Goal: Communication & Community: Participate in discussion

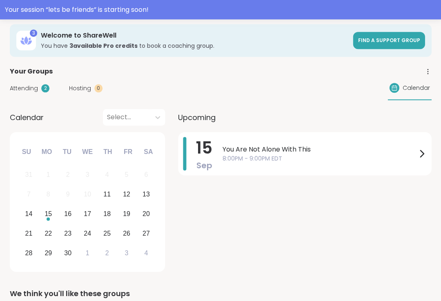
scroll to position [54, 0]
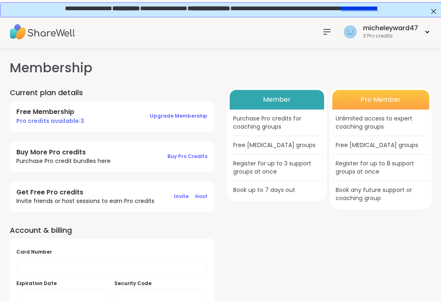
click at [409, 29] on div "micheleyward47" at bounding box center [390, 28] width 55 height 9
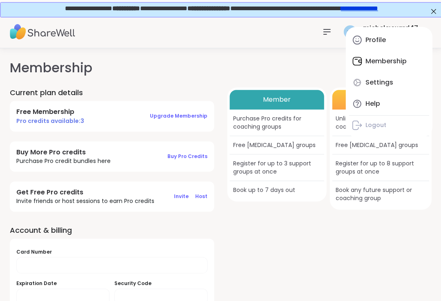
click at [369, 234] on div "Member Purchase Pro credits for coaching groups Free [MEDICAL_DATA] groups Regi…" at bounding box center [329, 212] width 204 height 251
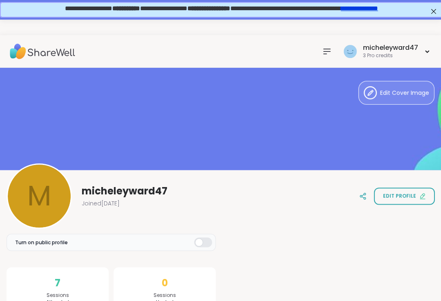
click at [380, 46] on div "micheleyward47" at bounding box center [390, 47] width 55 height 9
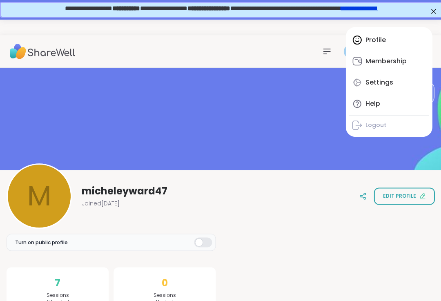
click at [329, 49] on icon at bounding box center [326, 51] width 7 height 5
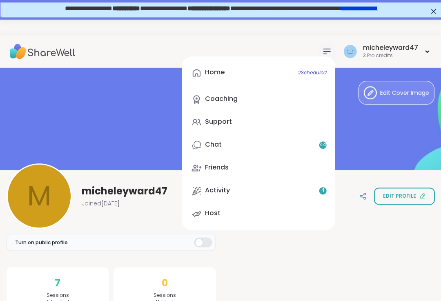
click at [227, 190] on div "Activity 4" at bounding box center [217, 190] width 25 height 9
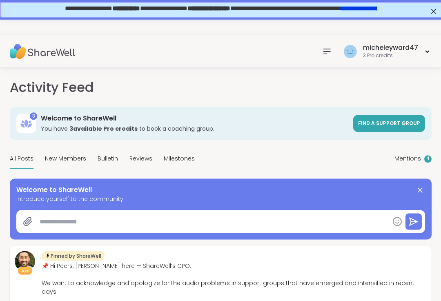
type textarea "*"
click at [326, 48] on icon at bounding box center [327, 52] width 10 height 10
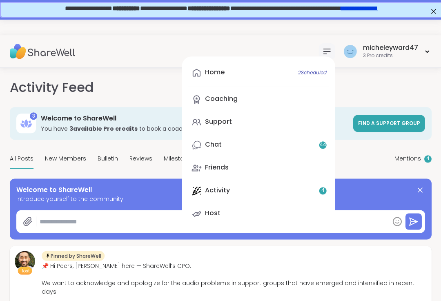
click at [221, 70] on div "Home 2 Scheduled" at bounding box center [215, 72] width 20 height 9
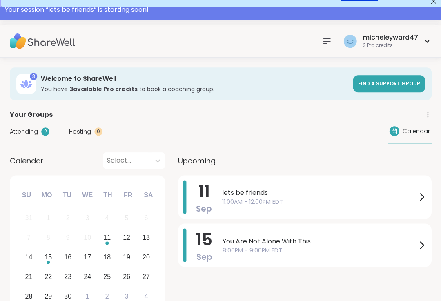
scroll to position [12, 0]
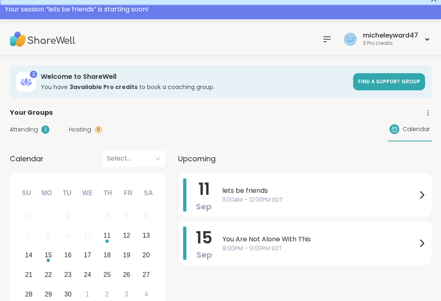
click at [272, 193] on span "lets be friends" at bounding box center [319, 191] width 195 height 10
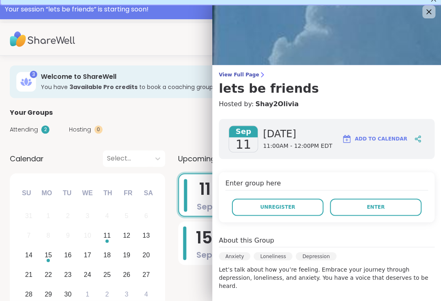
click at [373, 207] on span "Enter" at bounding box center [376, 207] width 18 height 7
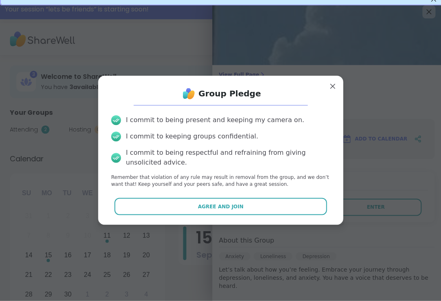
click at [176, 205] on button "Agree and Join" at bounding box center [220, 206] width 213 height 17
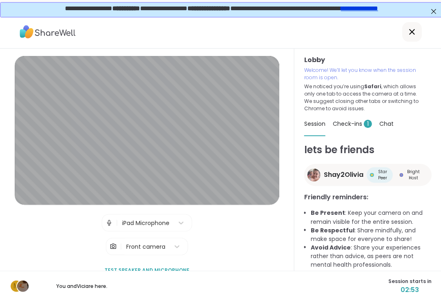
click at [165, 227] on div "iPad Microphone" at bounding box center [145, 223] width 47 height 9
click at [145, 277] on div "m You and [PERSON_NAME] are here. Session starts in 02:50" at bounding box center [220, 285] width 441 height 31
click at [156, 277] on div "m You and [PERSON_NAME] are here. Session starts in 02:49" at bounding box center [220, 285] width 441 height 31
click at [134, 275] on div "m You and [PERSON_NAME] are here. Session starts in 02:47" at bounding box center [220, 285] width 441 height 31
click at [182, 274] on div "m You and [PERSON_NAME] are here. Session starts in 02:45" at bounding box center [220, 285] width 441 height 31
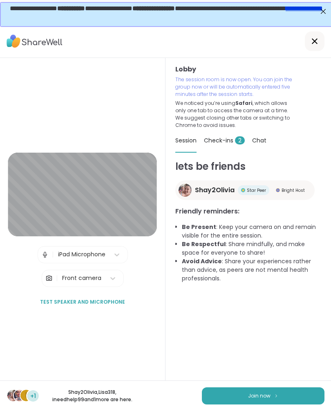
click at [262, 301] on button "Join now" at bounding box center [263, 396] width 123 height 17
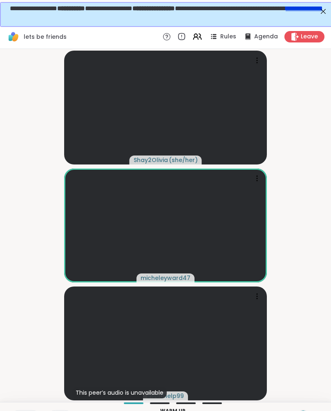
click at [35, 301] on video-player-container "Shay2Olivia ( she/her ) micheleyward47 This peer’s audio is unavailable ineedhe…" at bounding box center [165, 225] width 321 height 347
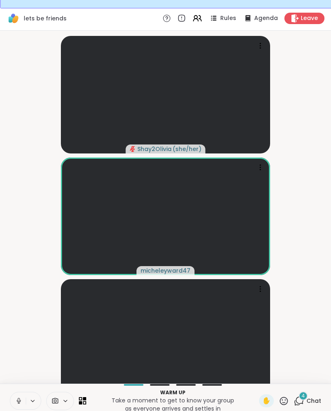
scroll to position [25, 0]
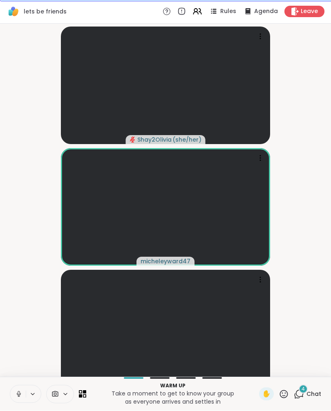
click at [20, 301] on icon at bounding box center [18, 394] width 7 height 7
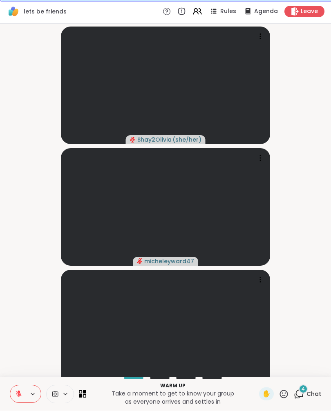
click at [57, 301] on icon at bounding box center [54, 395] width 7 height 8
click at [66, 301] on icon at bounding box center [65, 394] width 7 height 7
click at [71, 301] on div at bounding box center [60, 395] width 28 height 18
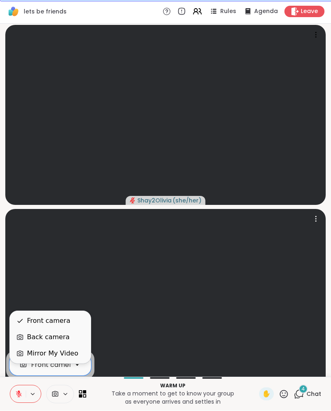
click at [319, 214] on div at bounding box center [315, 219] width 11 height 11
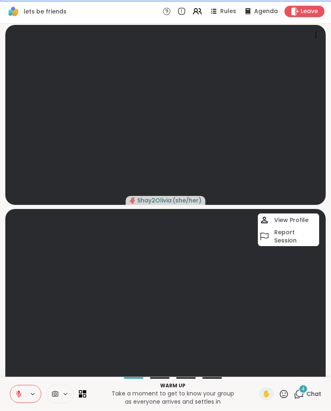
click at [280, 286] on video at bounding box center [165, 300] width 320 height 180
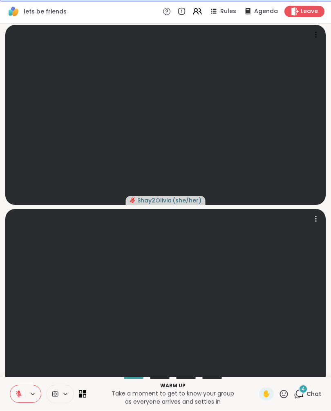
click at [81, 301] on icon at bounding box center [80, 396] width 3 height 3
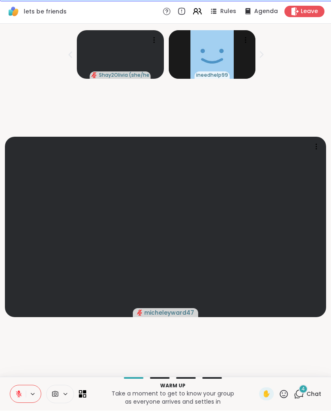
click at [84, 301] on icon at bounding box center [84, 392] width 3 height 3
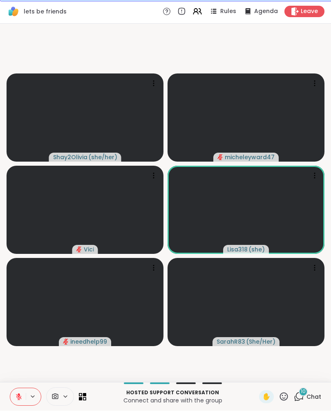
click at [308, 45] on video-player-container "Shay2Olivia ( she/her ) micheleyward47 Vici Lisa318 ( she ) ineedhelp99 SarahR8…" at bounding box center [165, 203] width 321 height 352
click at [302, 301] on span "10" at bounding box center [303, 392] width 5 height 7
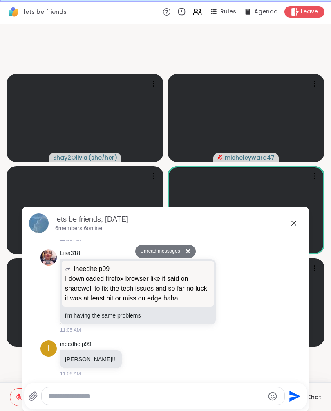
scroll to position [466, 0]
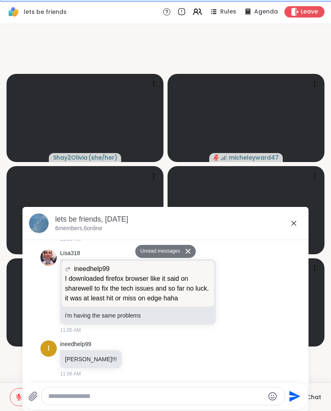
click at [116, 301] on textarea "Type your message" at bounding box center [156, 397] width 216 height 8
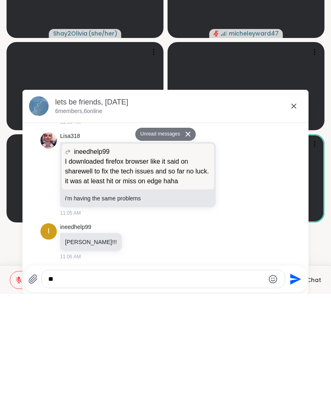
scroll to position [25, 0]
type textarea "**********"
click at [296, 301] on icon "Send" at bounding box center [295, 396] width 11 height 11
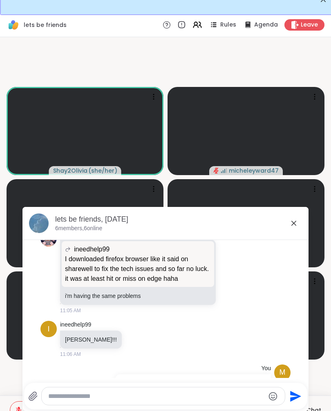
scroll to position [498, 0]
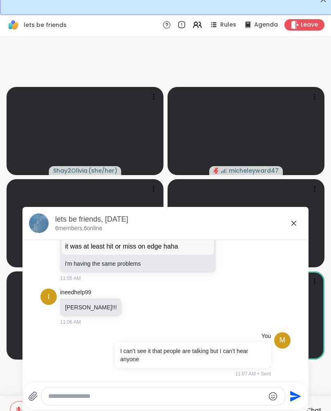
click at [297, 227] on div "lets be friends, [DATE] 6 members, 6 online" at bounding box center [165, 223] width 286 height 33
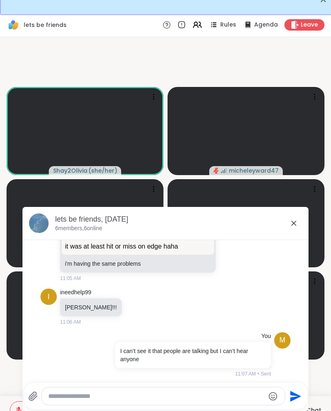
click at [299, 225] on div "lets be friends, [DATE]" at bounding box center [178, 219] width 247 height 10
click at [294, 228] on icon at bounding box center [294, 224] width 10 height 10
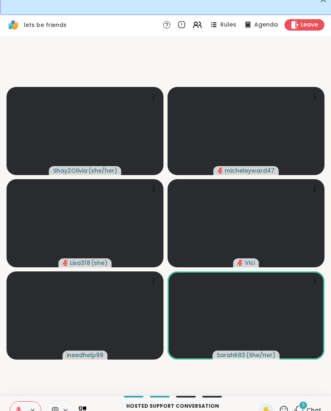
click at [309, 20] on div "Leave" at bounding box center [304, 24] width 40 height 11
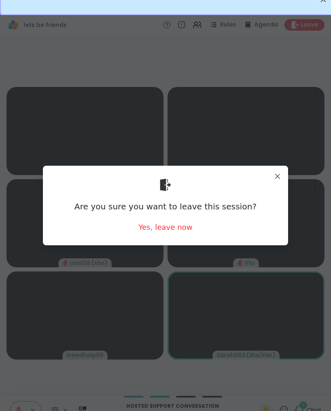
click at [169, 232] on div "Yes, leave now" at bounding box center [165, 227] width 54 height 10
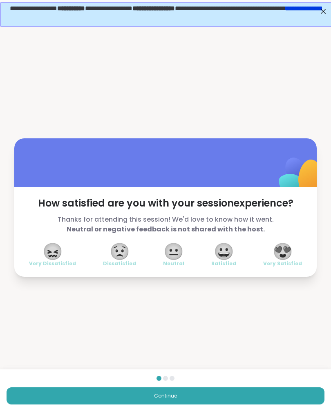
click at [47, 259] on span "😖" at bounding box center [52, 251] width 20 height 15
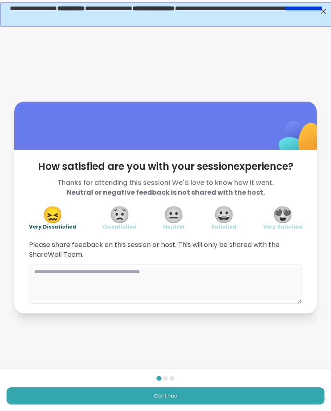
click at [65, 276] on textarea at bounding box center [165, 284] width 273 height 39
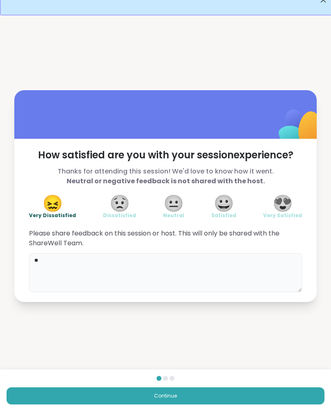
type textarea "*"
type textarea "**********"
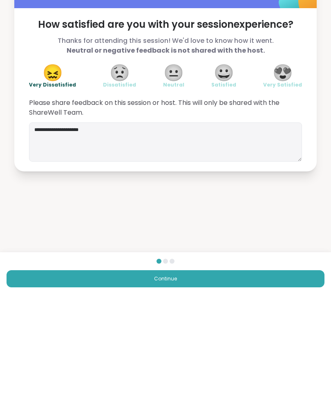
click at [157, 301] on span "Continue" at bounding box center [165, 396] width 23 height 7
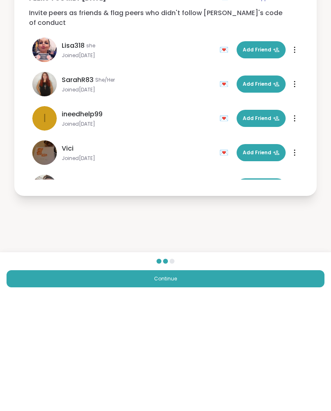
scroll to position [12, 0]
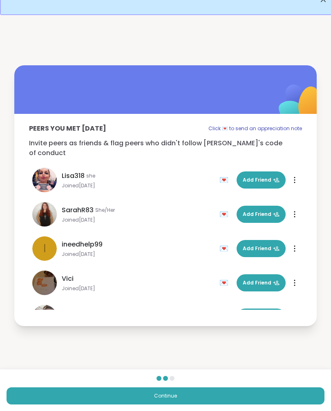
click at [164, 301] on button "Continue" at bounding box center [166, 396] width 318 height 17
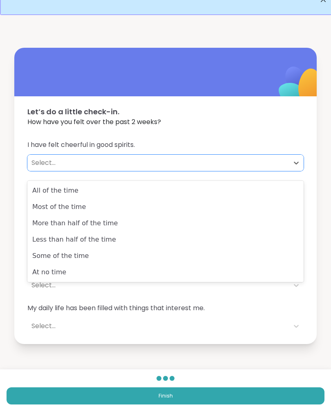
click at [54, 269] on div "At no time" at bounding box center [165, 272] width 276 height 16
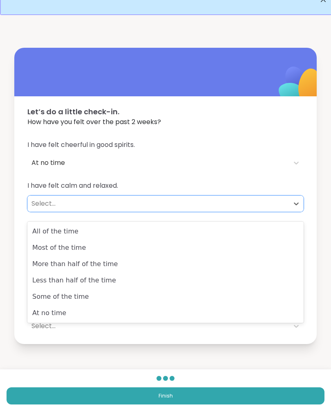
click at [60, 301] on div "At no time" at bounding box center [165, 313] width 276 height 16
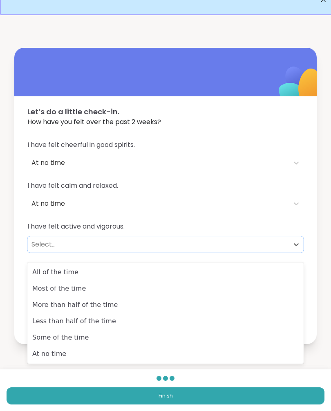
click at [58, 301] on div "At no time" at bounding box center [165, 354] width 276 height 16
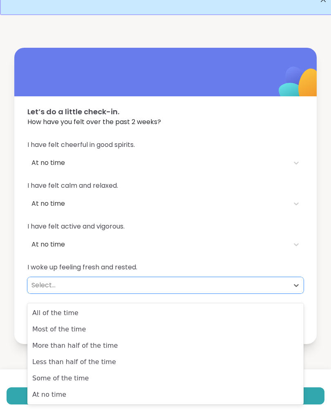
click at [53, 301] on div "At no time" at bounding box center [165, 395] width 276 height 16
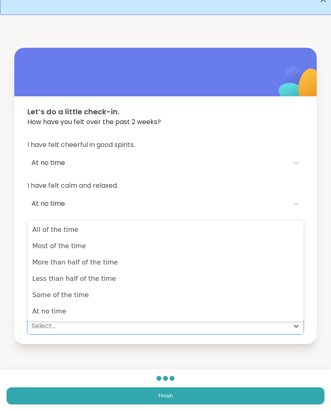
click at [52, 301] on div "At no time" at bounding box center [165, 311] width 276 height 16
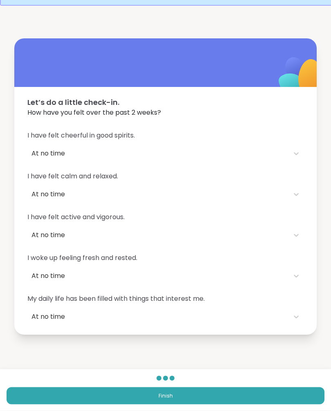
scroll to position [25, 0]
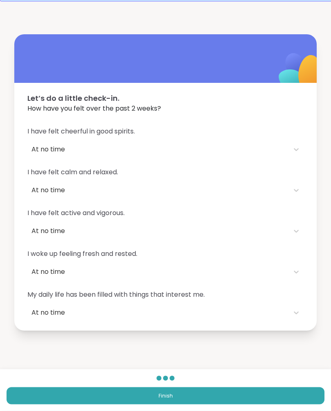
click at [166, 301] on button "Finish" at bounding box center [166, 396] width 318 height 17
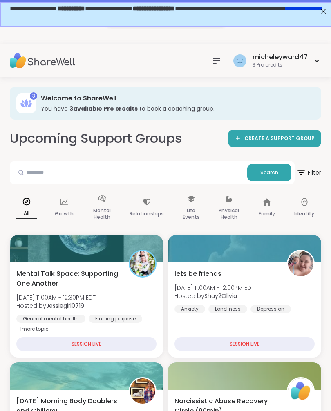
click at [277, 58] on div "micheleyward47" at bounding box center [279, 57] width 55 height 9
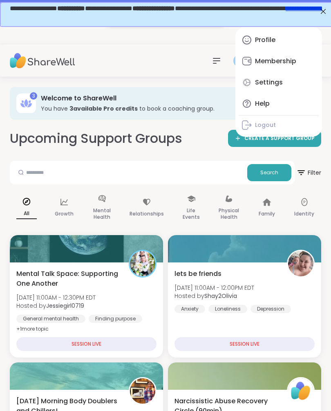
click at [219, 61] on icon at bounding box center [217, 61] width 10 height 10
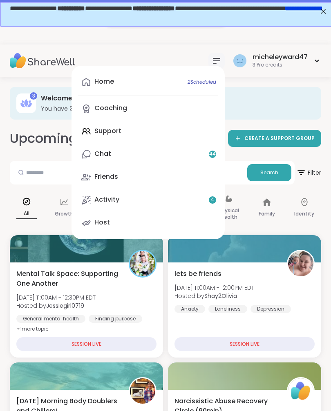
click at [107, 79] on div "Home 2 Scheduled" at bounding box center [104, 81] width 20 height 9
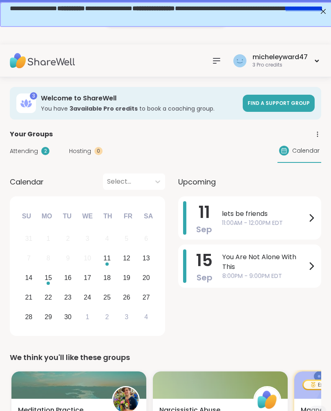
click at [310, 222] on icon at bounding box center [311, 218] width 10 height 10
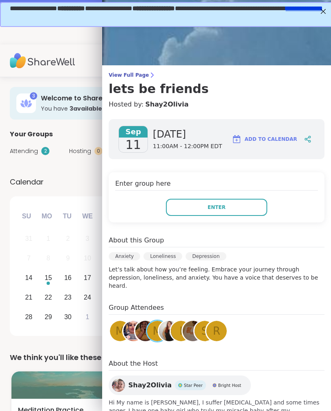
click at [213, 204] on span "Enter" at bounding box center [216, 207] width 18 height 7
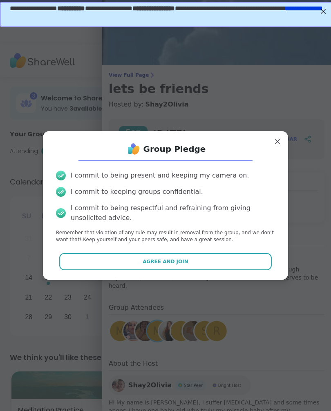
click at [160, 264] on span "Agree and Join" at bounding box center [166, 261] width 46 height 7
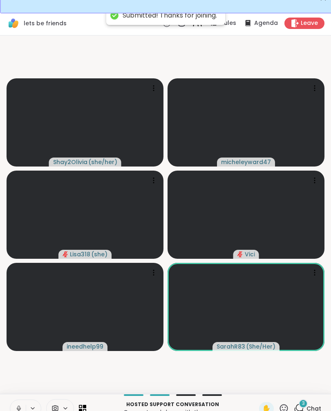
scroll to position [25, 0]
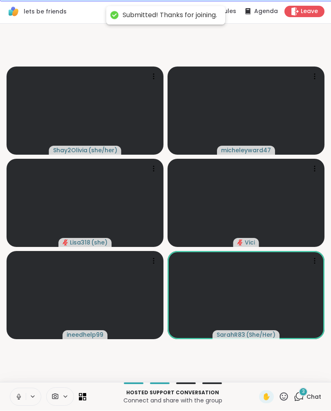
click at [301, 301] on div "3" at bounding box center [303, 392] width 9 height 9
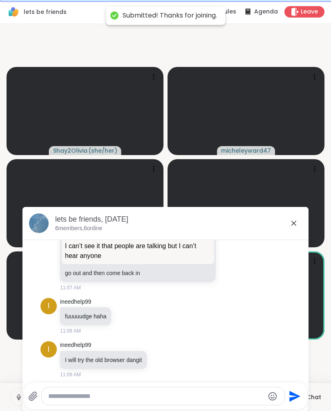
scroll to position [693, 0]
click at [107, 301] on div at bounding box center [163, 397] width 243 height 18
click at [89, 301] on textarea "Type your message" at bounding box center [156, 397] width 216 height 8
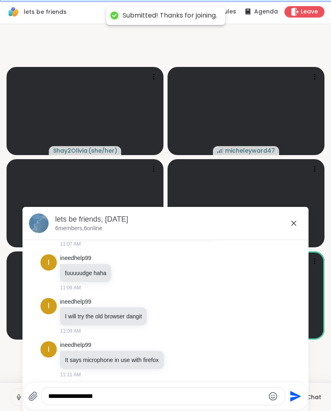
scroll to position [761, 0]
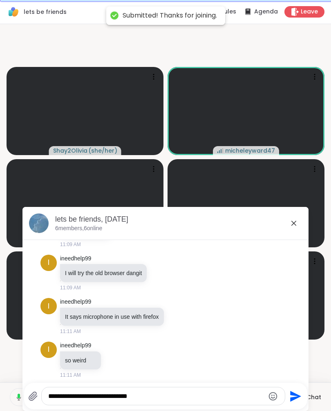
type textarea "**********"
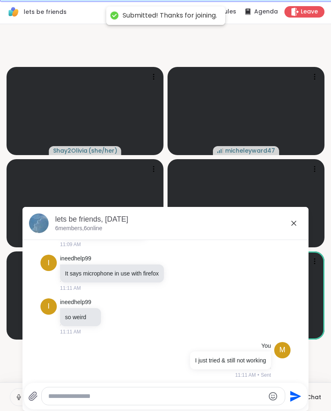
click at [292, 221] on icon at bounding box center [294, 224] width 10 height 10
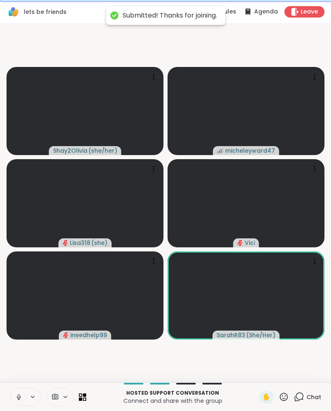
click at [308, 301] on div "Chat" at bounding box center [307, 397] width 27 height 13
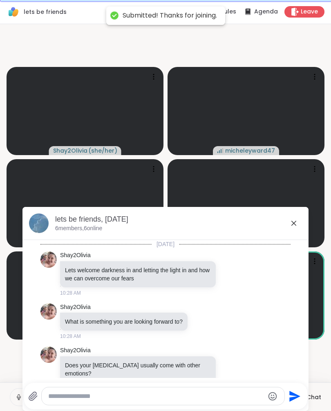
scroll to position [807, 0]
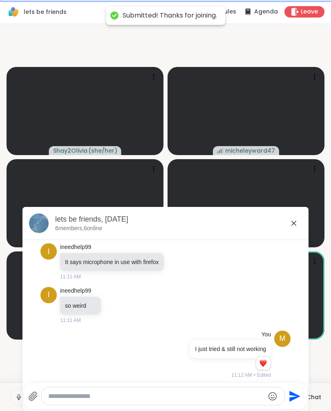
click at [141, 301] on div at bounding box center [163, 397] width 243 height 18
click at [81, 301] on textarea "Type your message" at bounding box center [156, 397] width 216 height 8
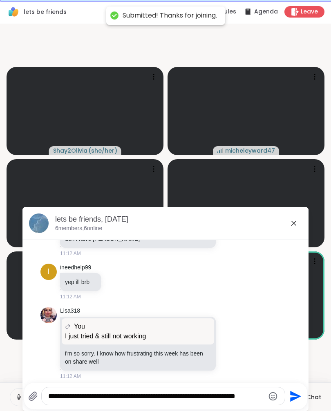
scroll to position [1104, 0]
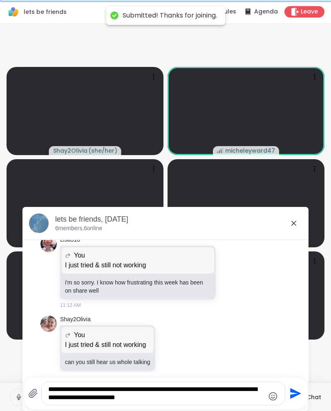
type textarea "**********"
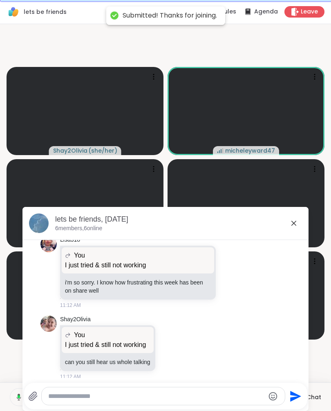
scroll to position [1155, 0]
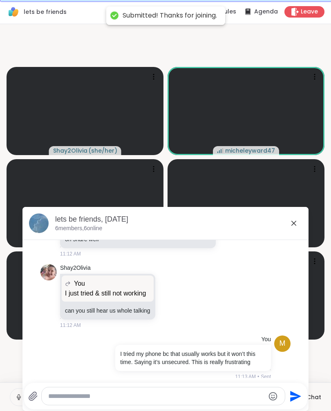
click at [293, 221] on icon at bounding box center [294, 224] width 10 height 10
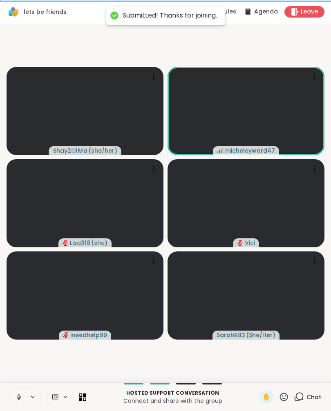
click at [303, 301] on icon at bounding box center [299, 397] width 10 height 10
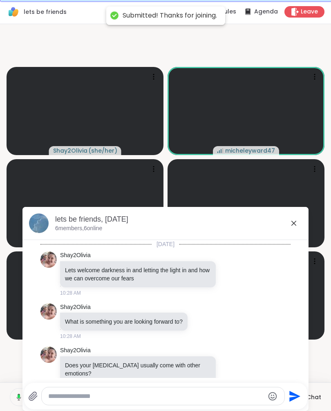
scroll to position [1147, 0]
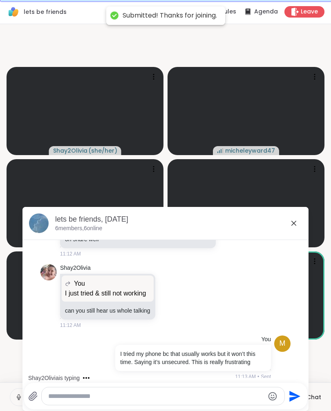
click at [296, 220] on icon at bounding box center [294, 224] width 10 height 10
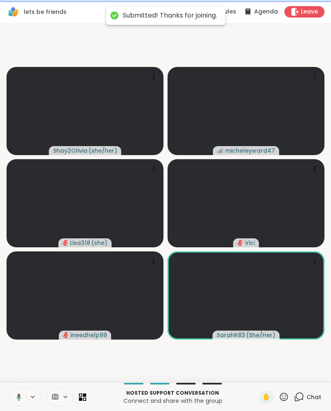
click at [312, 4] on div "lets be friends Rules Agenda Leave" at bounding box center [165, 12] width 331 height 24
click at [302, 9] on span "Leave" at bounding box center [309, 12] width 17 height 8
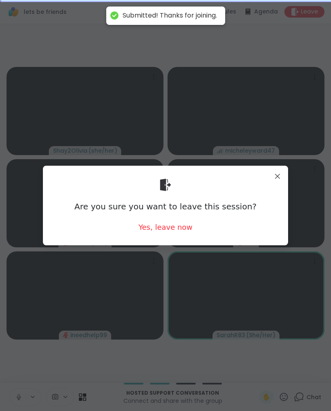
click at [164, 222] on div "Yes, leave now" at bounding box center [165, 227] width 54 height 10
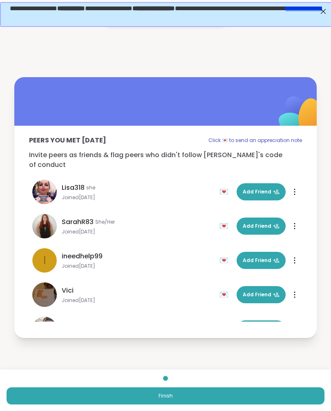
click at [137, 301] on div "Finish" at bounding box center [165, 391] width 331 height 42
click at [164, 301] on div "Finish" at bounding box center [165, 391] width 331 height 42
click at [171, 301] on html "Submitted! Thanks for joining. Peers you met [DATE] Click 💌 to send an apprecia…" at bounding box center [165, 218] width 331 height 436
click at [160, 301] on div "Finish" at bounding box center [165, 391] width 331 height 42
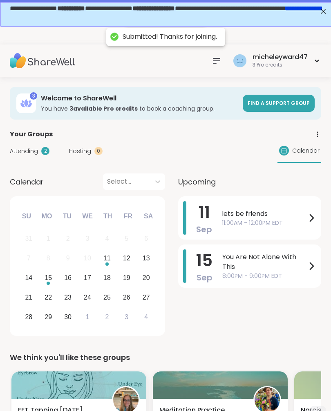
click at [262, 216] on span "lets be friends" at bounding box center [264, 214] width 85 height 10
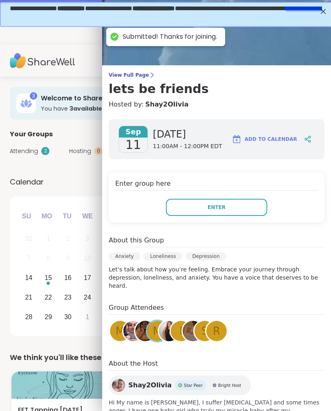
click at [214, 231] on div "[DATE] [DATE] 11:00AM - 12:00PM EDT Add to Calendar Enter group here Enter Abou…" at bounding box center [216, 271] width 229 height 317
click at [214, 232] on div "[DATE] [DATE] 11:00AM - 12:00PM EDT Add to Calendar Enter group here Enter Abou…" at bounding box center [216, 271] width 229 height 317
click at [234, 232] on div "[DATE] [DATE] 11:00AM - 12:00PM EDT Add to Calendar Enter group here Enter Abou…" at bounding box center [216, 271] width 229 height 317
click at [217, 227] on div "[DATE] [DATE] 11:00AM - 12:00PM EDT Add to Calendar Enter group here Enter Abou…" at bounding box center [216, 271] width 229 height 317
click at [320, 36] on img at bounding box center [216, 32] width 229 height 65
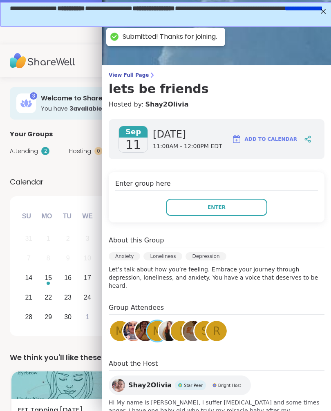
click at [319, 34] on img at bounding box center [216, 32] width 229 height 65
click at [318, 35] on img at bounding box center [216, 32] width 229 height 65
click at [241, 238] on div "About this Group" at bounding box center [217, 242] width 216 height 12
click at [239, 230] on div "[DATE] [DATE] 11:00AM - 12:00PM EDT Add to Calendar Enter group here Enter Abou…" at bounding box center [216, 271] width 229 height 317
click at [319, 36] on img at bounding box center [216, 32] width 229 height 65
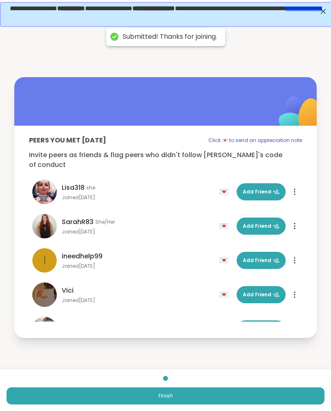
click at [167, 301] on button "Finish" at bounding box center [166, 396] width 318 height 17
